Goal: Task Accomplishment & Management: Use online tool/utility

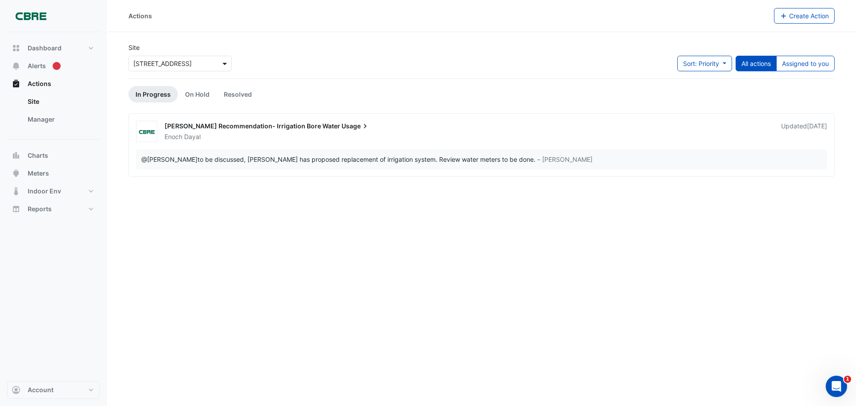
click at [226, 63] on span at bounding box center [225, 63] width 11 height 9
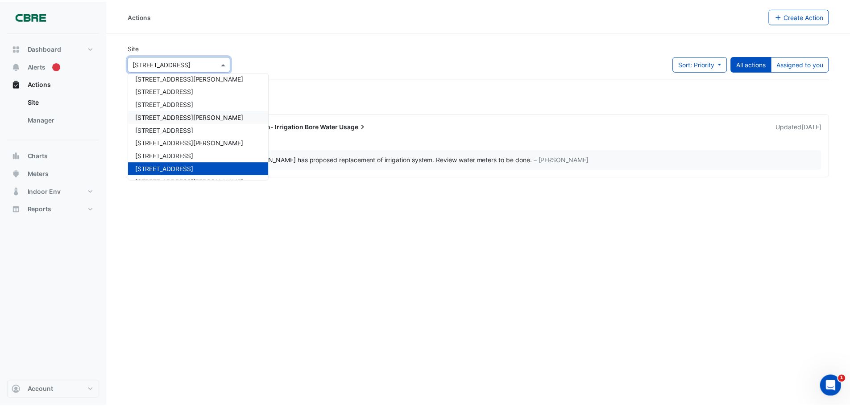
scroll to position [232, 0]
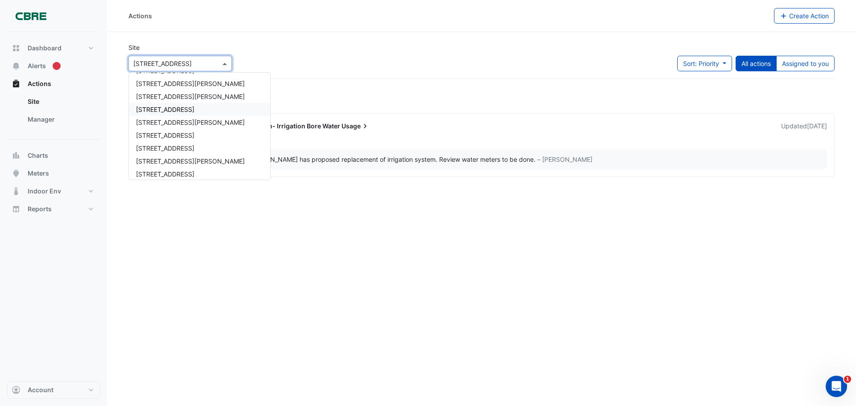
click at [175, 112] on span "[STREET_ADDRESS]" at bounding box center [165, 110] width 58 height 8
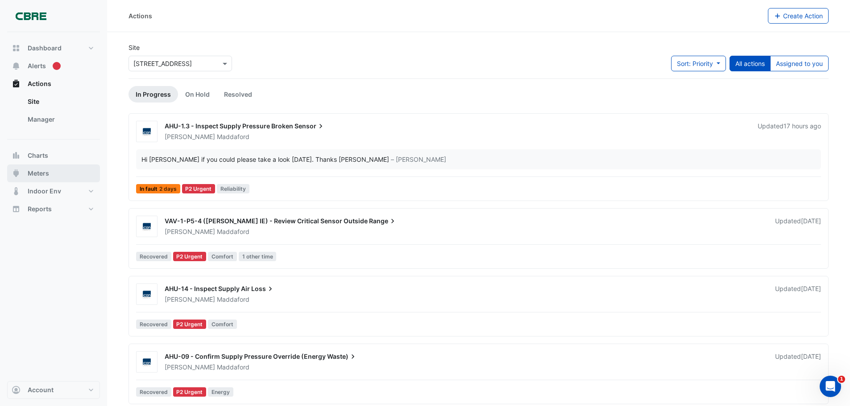
click at [41, 173] on span "Meters" at bounding box center [38, 173] width 21 height 9
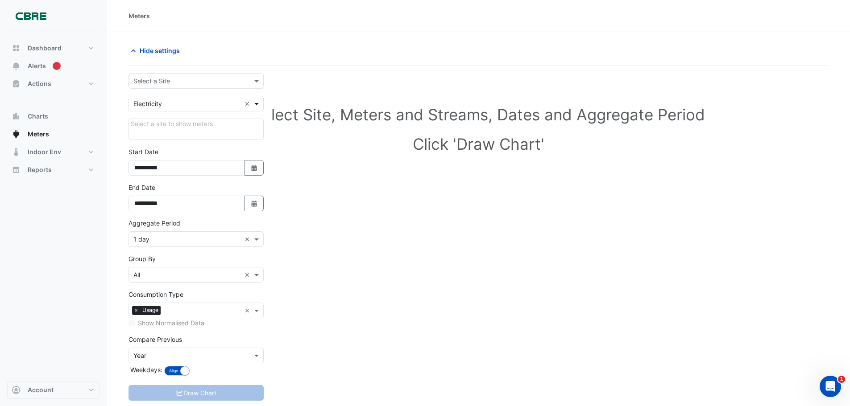
click at [258, 104] on span at bounding box center [257, 103] width 11 height 9
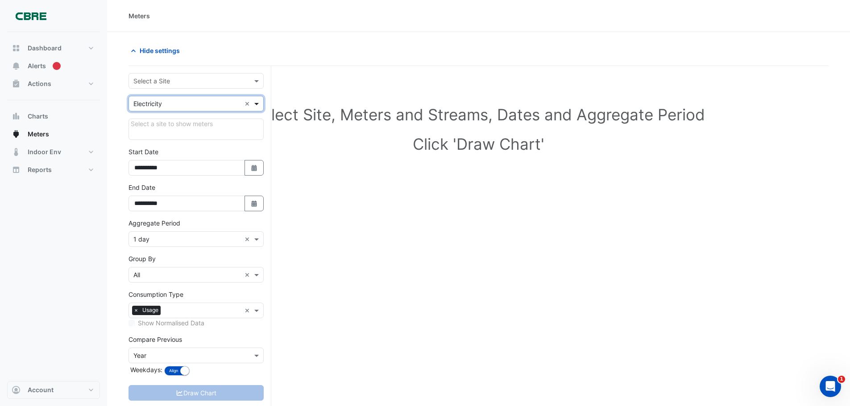
click at [258, 104] on span at bounding box center [257, 103] width 11 height 9
click at [150, 149] on span "Water" at bounding box center [144, 149] width 17 height 8
click at [211, 395] on div "Draw Chart" at bounding box center [195, 393] width 135 height 16
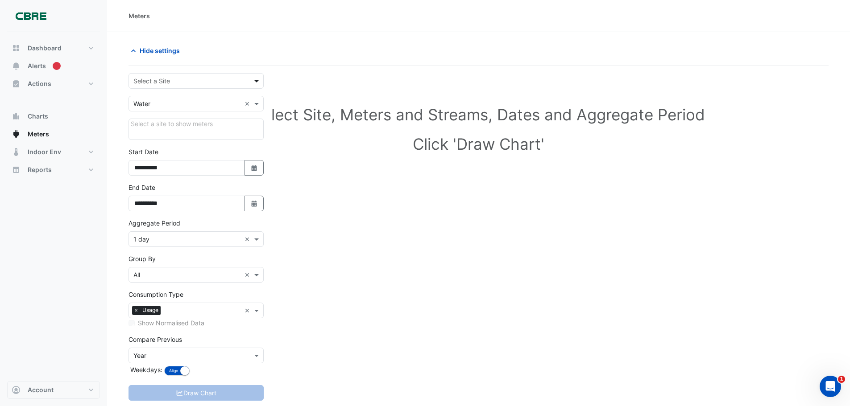
click at [258, 82] on span at bounding box center [257, 80] width 11 height 9
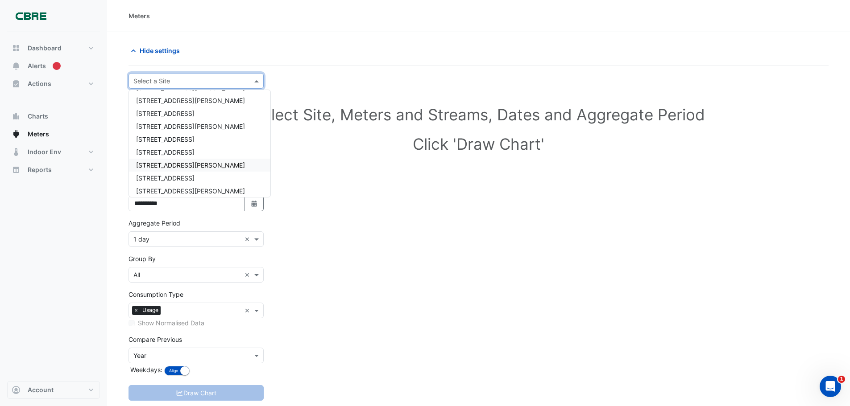
scroll to position [223, 0]
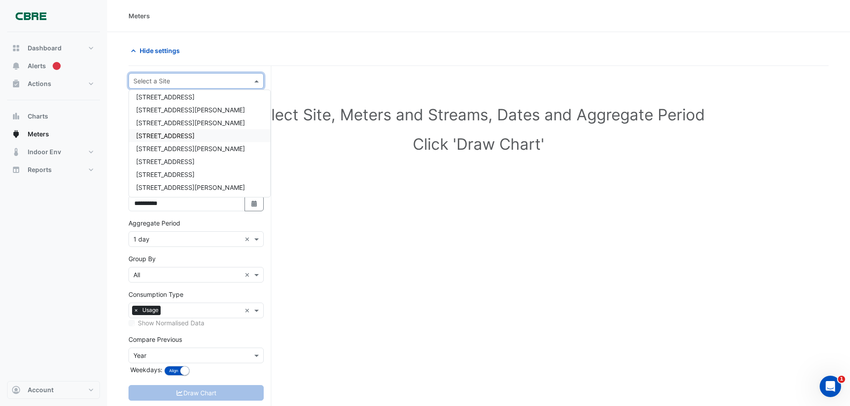
click at [155, 138] on span "[STREET_ADDRESS]" at bounding box center [165, 136] width 58 height 8
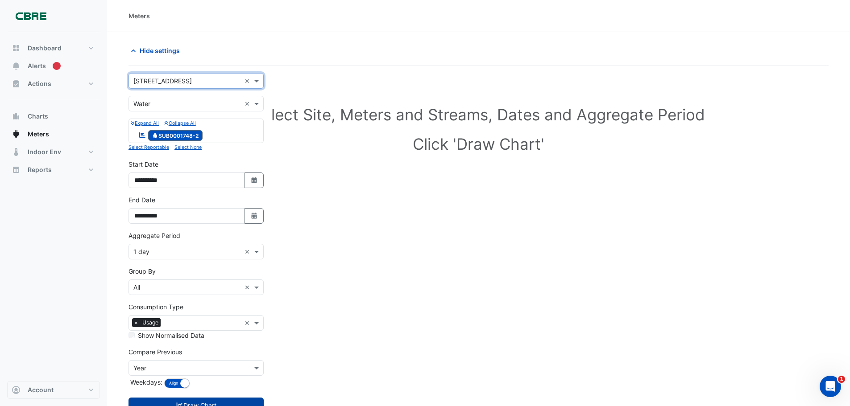
click at [211, 401] on button "Draw Chart" at bounding box center [195, 406] width 135 height 16
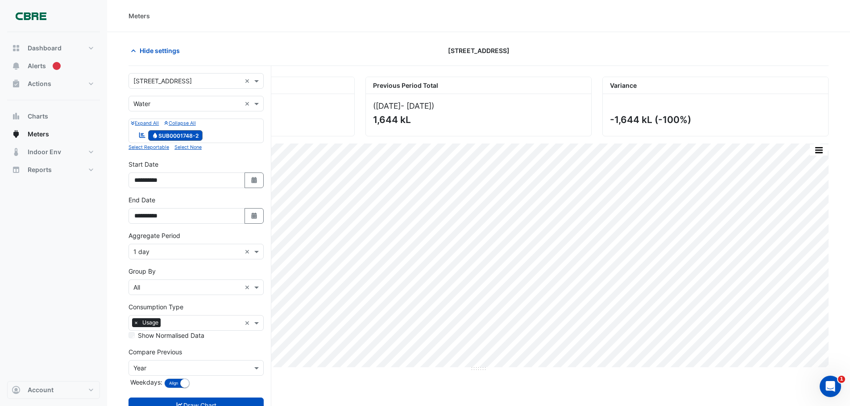
click at [321, 51] on div "Hide settings" at bounding box center [241, 51] width 237 height 16
